Goal: Information Seeking & Learning: Find contact information

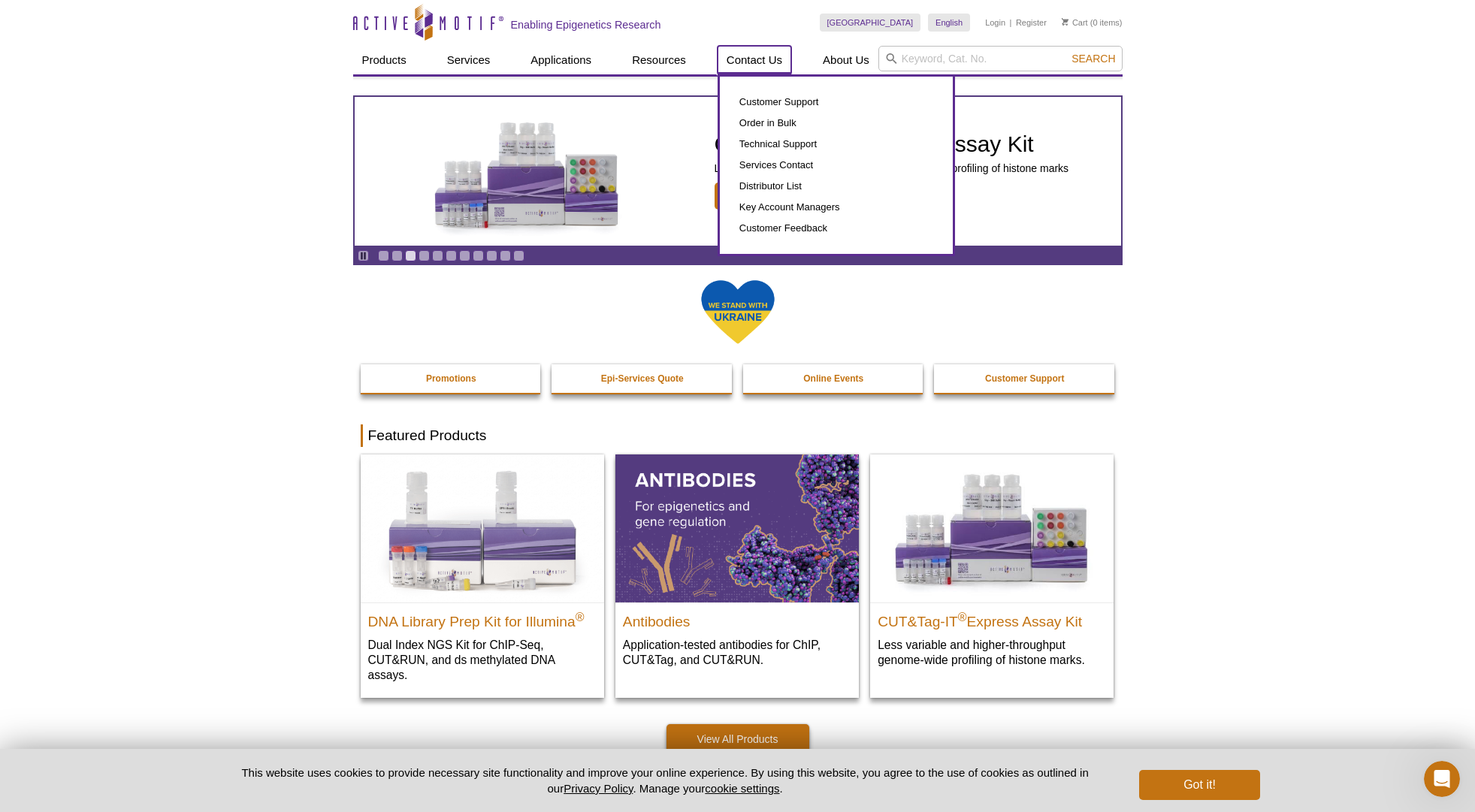
click at [753, 53] on link "Contact Us" at bounding box center [754, 59] width 73 height 29
click at [758, 60] on link "Contact Us" at bounding box center [754, 59] width 73 height 29
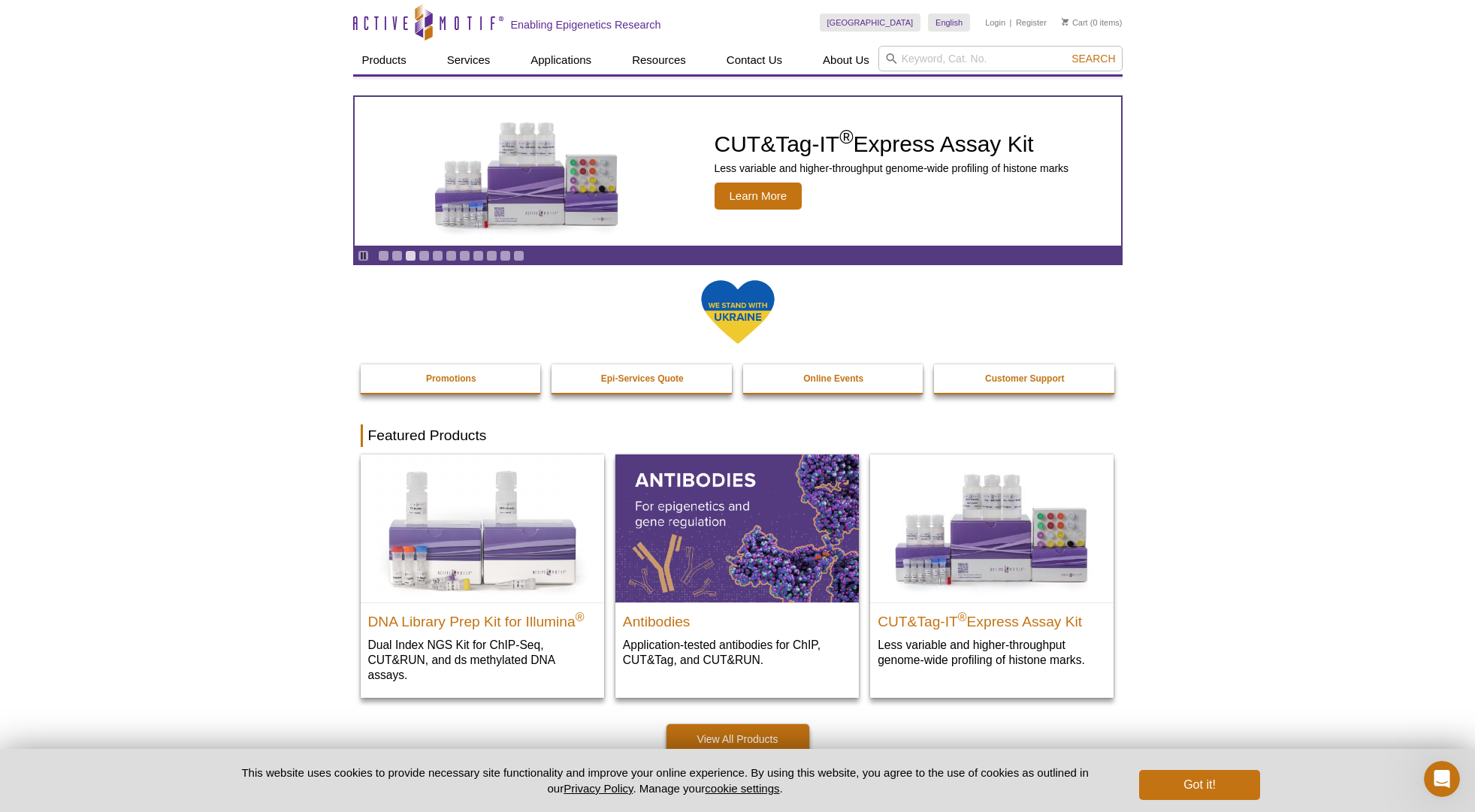
drag, startPoint x: 1460, startPoint y: 311, endPoint x: 1464, endPoint y: 272, distance: 39.2
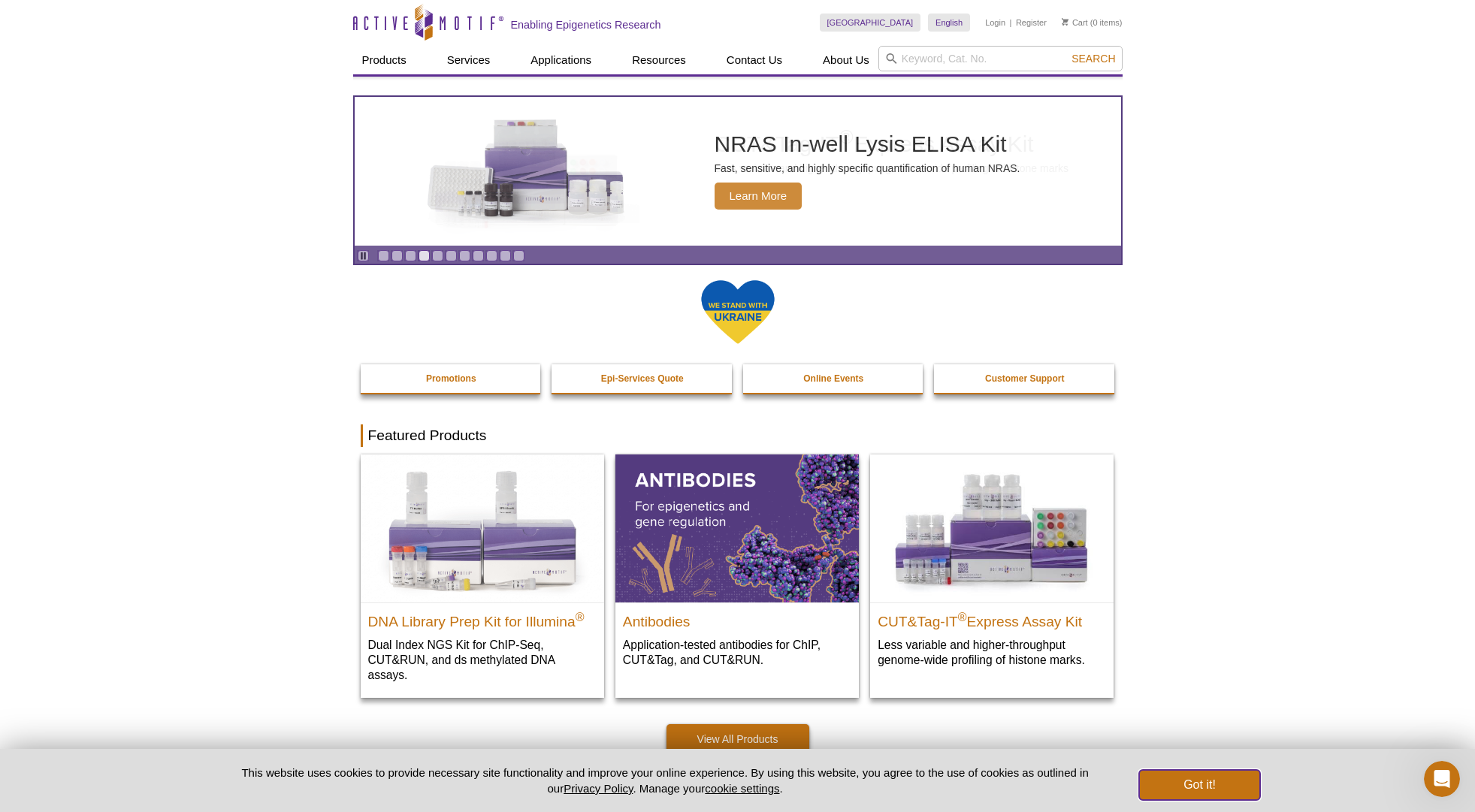
click at [1214, 779] on button "Got it!" at bounding box center [1199, 784] width 121 height 30
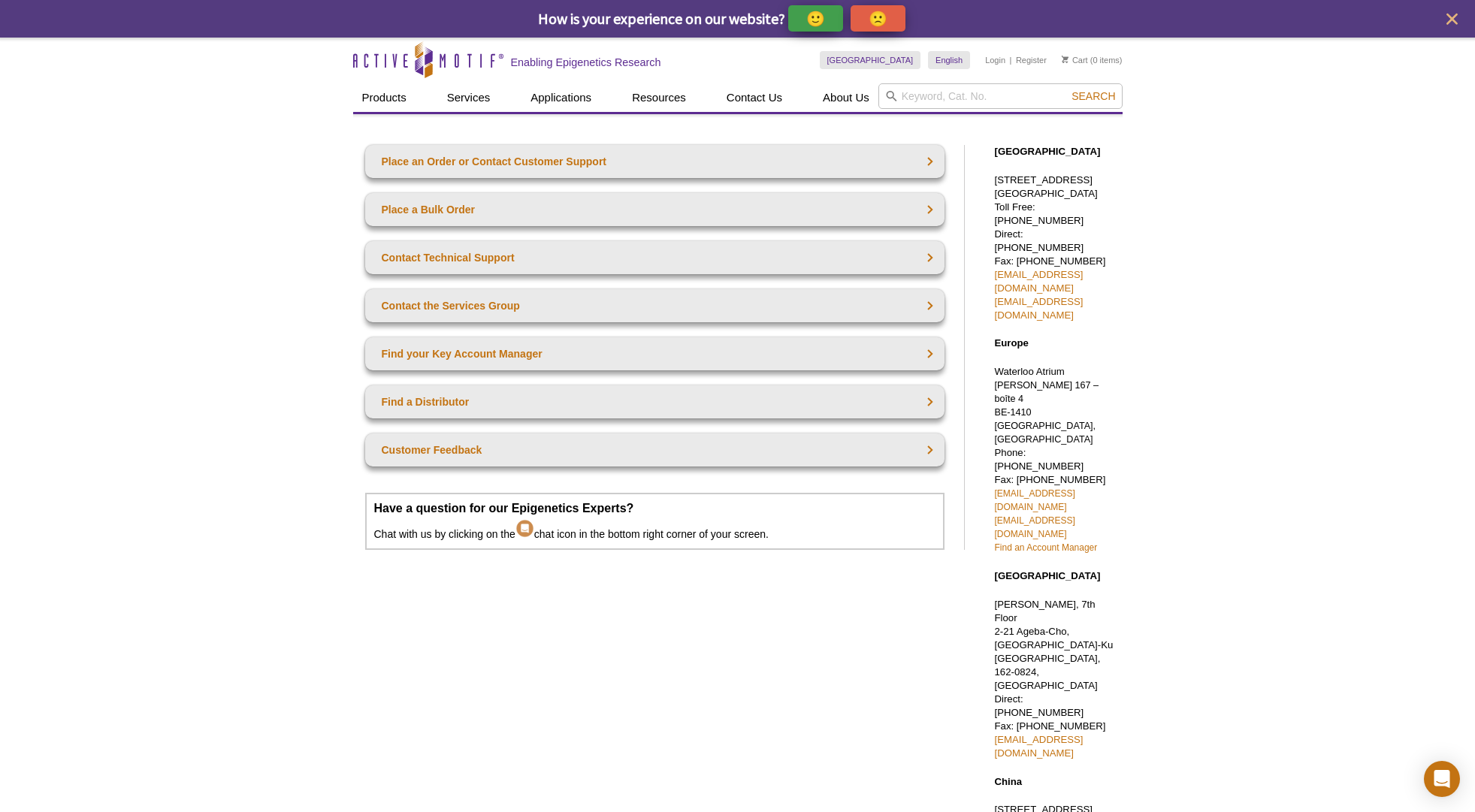
click at [1053, 206] on p "1914 Palomar Oaks Way, Suite 150 Carlsbad, CA 92008 Toll Free: 877 222 9543 Dir…" at bounding box center [1055, 248] width 121 height 149
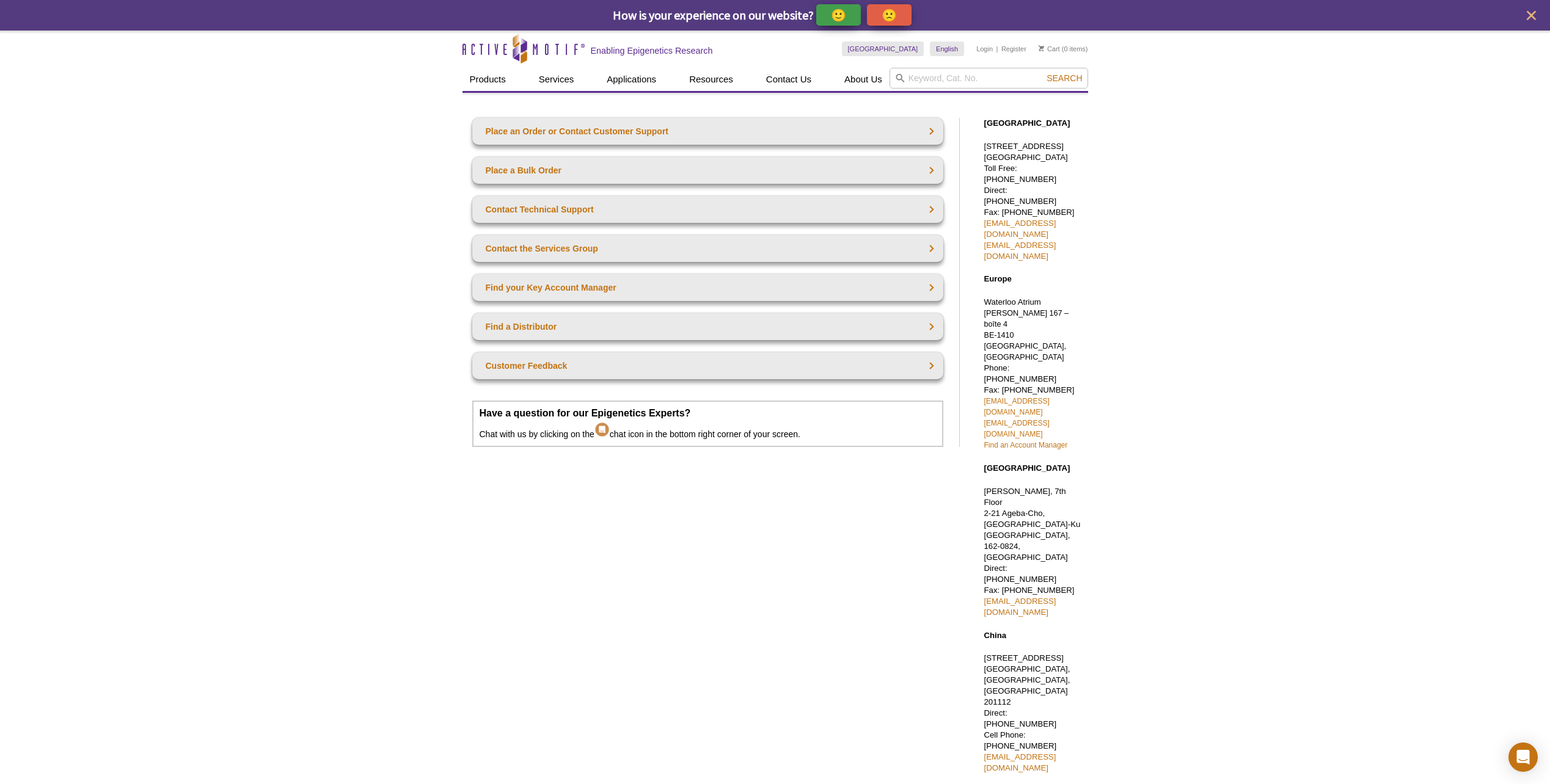
drag, startPoint x: 1070, startPoint y: 168, endPoint x: 971, endPoint y: 148, distance: 101.0
click at [972, 148] on div "North America 1914 Palomar Oaks Way, Suite 150 Carlsbad, CA 92008 Toll Free: 87…" at bounding box center [1029, 446] width 116 height 680
drag, startPoint x: 971, startPoint y: 148, endPoint x: 999, endPoint y: 162, distance: 31.3
copy p "1914 Palomar Oaks Way, Suite 150 Carlsbad, CA 92008"
drag, startPoint x: 1074, startPoint y: 211, endPoint x: 980, endPoint y: 217, distance: 94.2
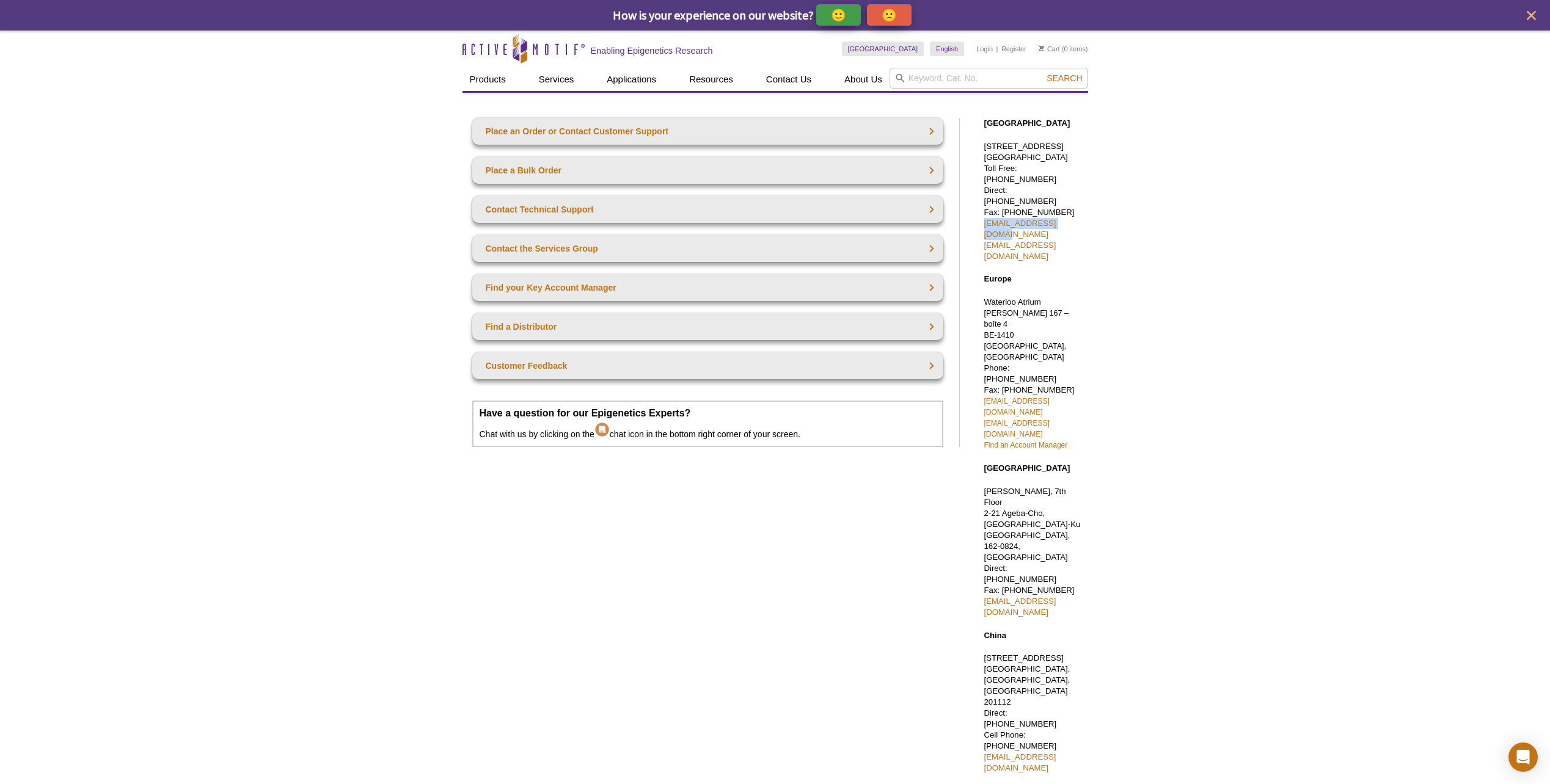
click at [980, 217] on div "North America 1914 Palomar Oaks Way, Suite 150 Carlsbad, CA 92008 Toll Free: 87…" at bounding box center [1029, 446] width 116 height 680
drag, startPoint x: 980, startPoint y: 217, endPoint x: 1051, endPoint y: 209, distance: 71.4
copy link "sales@activemotif.com"
drag, startPoint x: 1077, startPoint y: 183, endPoint x: 1062, endPoint y: 186, distance: 15.3
click at [1062, 186] on p "1914 Palomar Oaks Way, Suite 150 Carlsbad, CA 92008 Toll Free: 877 222 9543 Dir…" at bounding box center [1033, 201] width 98 height 121
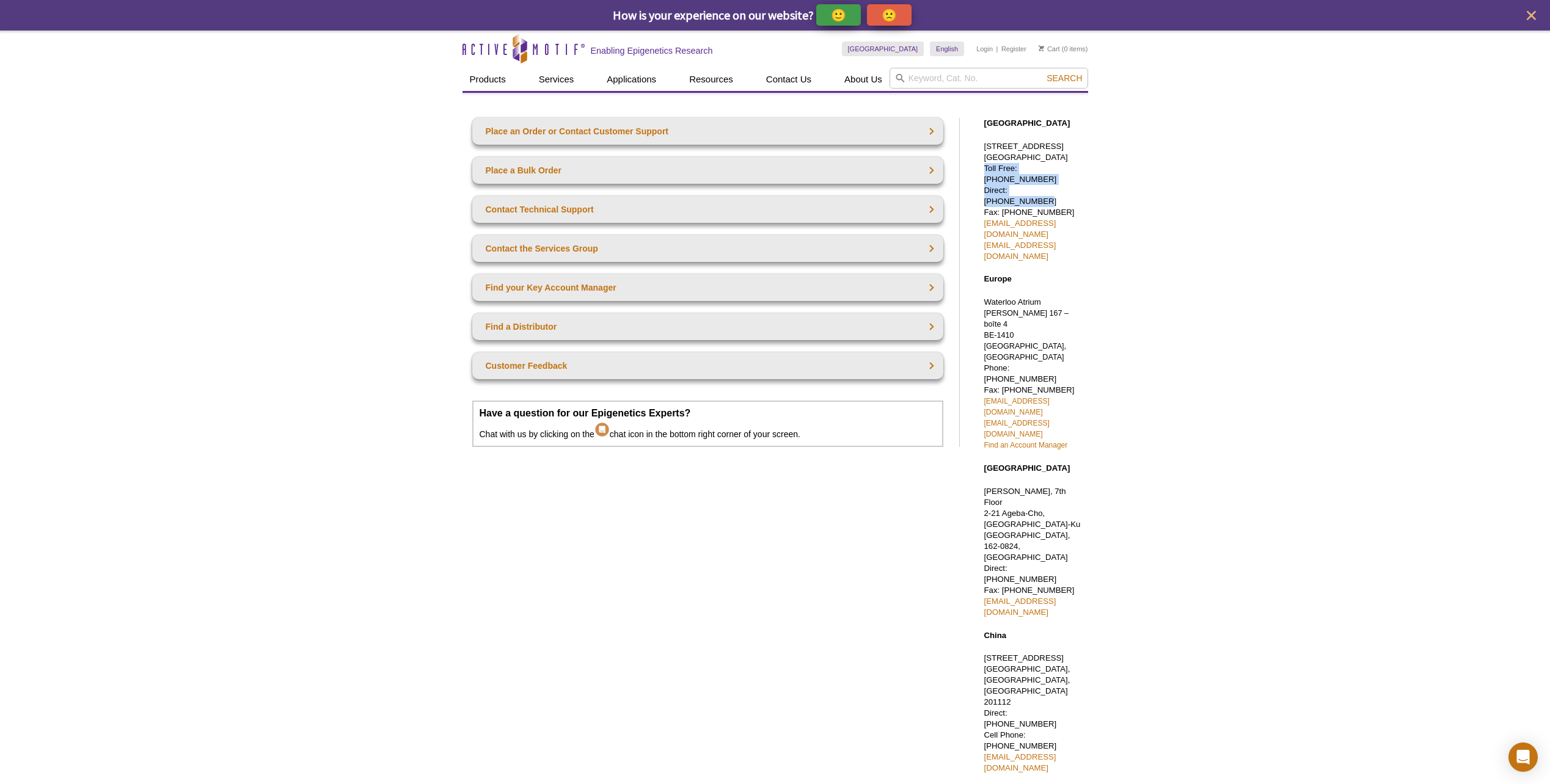
drag, startPoint x: 1062, startPoint y: 186, endPoint x: 1145, endPoint y: 195, distance: 83.5
click at [1145, 195] on div "Active Motif Logo Enabling Epigenetics Research 0 Search Skip to content Active…" at bounding box center [775, 475] width 1550 height 890
drag, startPoint x: 1074, startPoint y: 179, endPoint x: 1023, endPoint y: 177, distance: 51.0
click at [1023, 177] on p "1914 Palomar Oaks Way, Suite 150 Carlsbad, CA 92008 Toll Free: 877 222 9543 Dir…" at bounding box center [1033, 201] width 98 height 121
drag, startPoint x: 1023, startPoint y: 177, endPoint x: 1122, endPoint y: 197, distance: 101.0
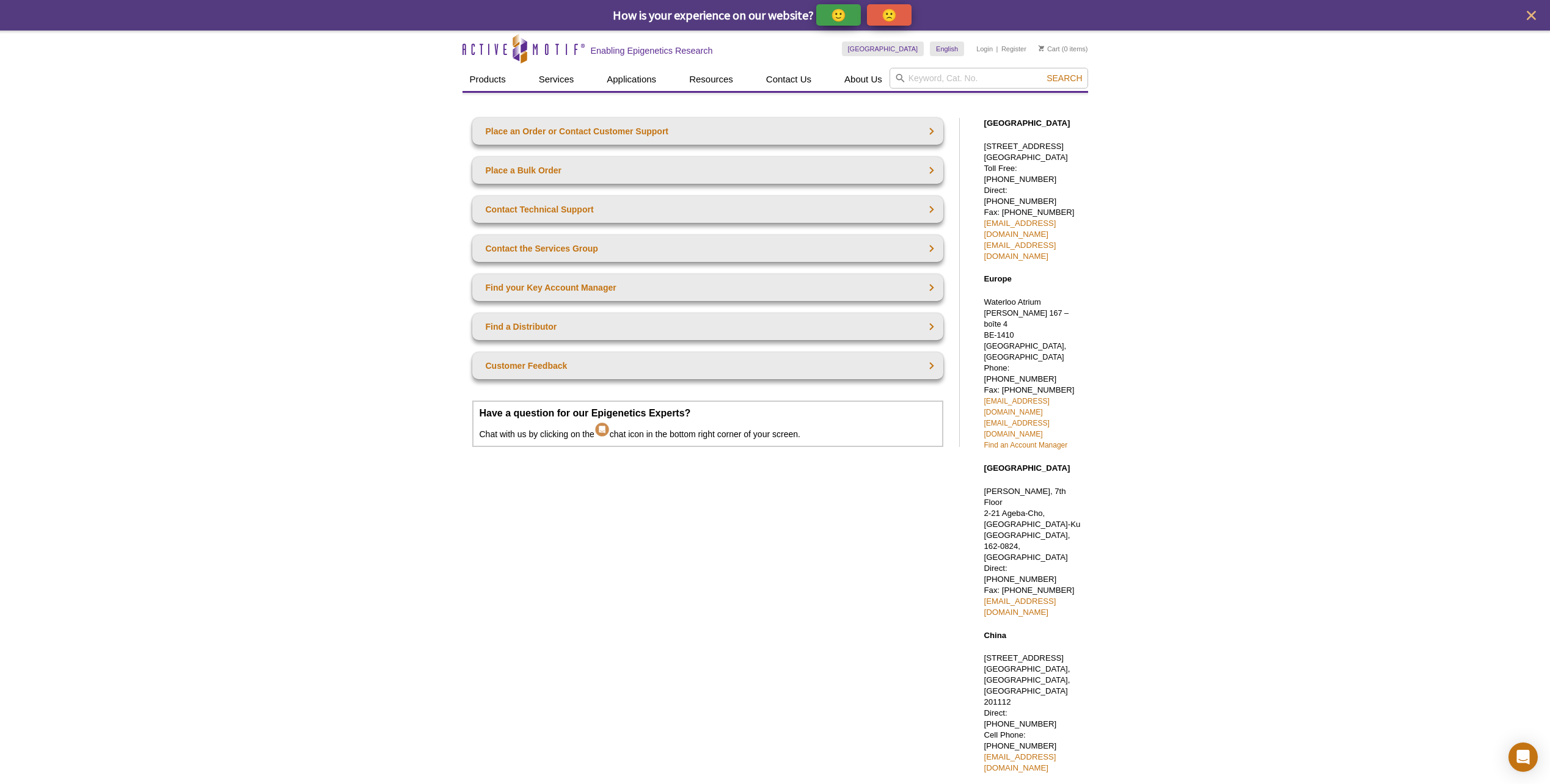
click at [1122, 197] on div "Active Motif Logo Enabling Epigenetics Research 0 Search Skip to content Active…" at bounding box center [775, 475] width 1550 height 890
drag, startPoint x: 1062, startPoint y: 192, endPoint x: 978, endPoint y: 191, distance: 84.0
click at [978, 191] on div "North America 1914 Palomar Oaks Way, Suite 150 Carlsbad, CA 92008 Toll Free: 87…" at bounding box center [1029, 446] width 116 height 680
drag, startPoint x: 978, startPoint y: 191, endPoint x: 1011, endPoint y: 191, distance: 33.0
copy p "Direct: 760 431 1263"
